Goal: Transaction & Acquisition: Purchase product/service

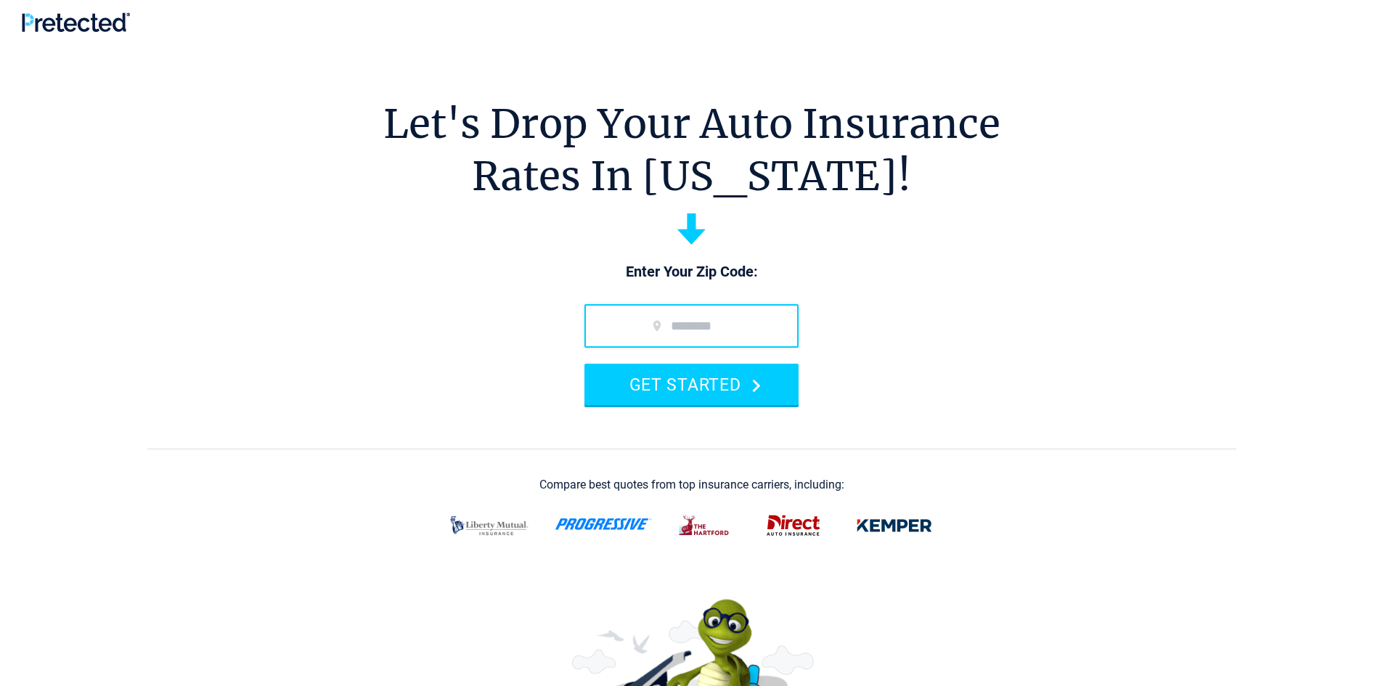
type input "*****"
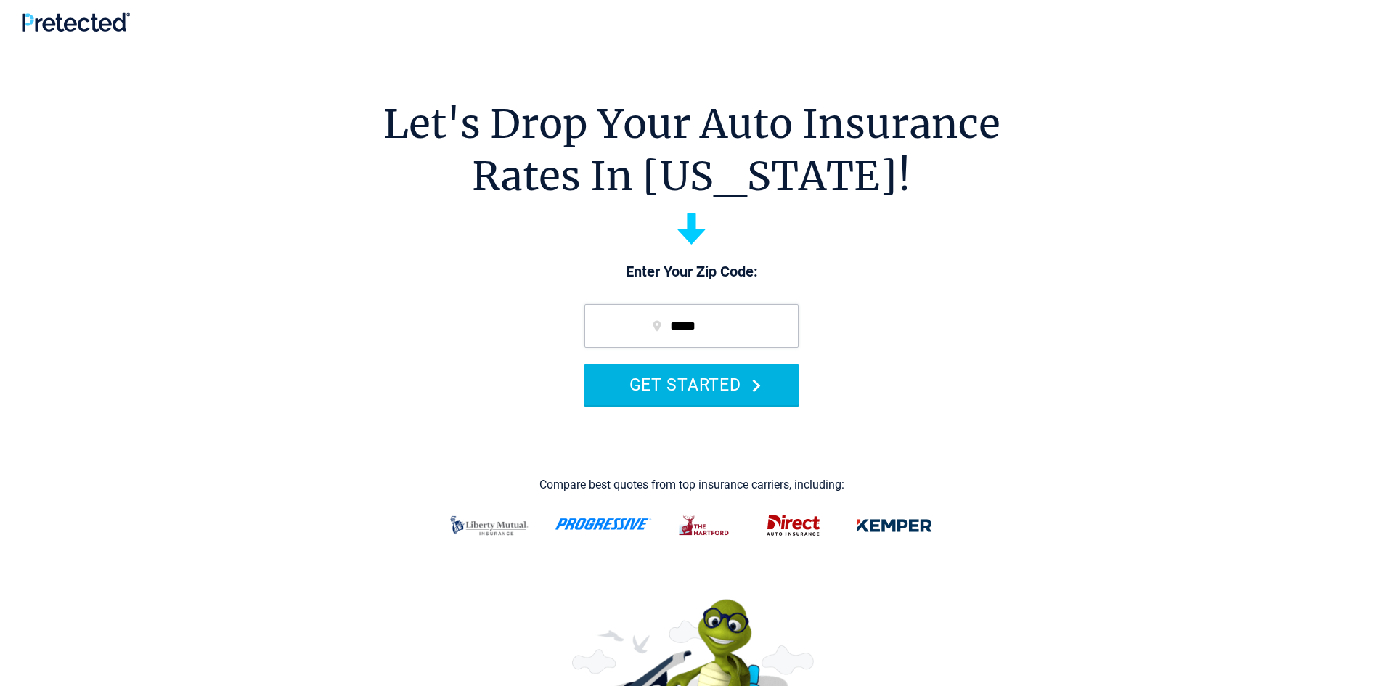
click at [687, 389] on button "GET STARTED" at bounding box center [692, 384] width 214 height 41
